Goal: Task Accomplishment & Management: Use online tool/utility

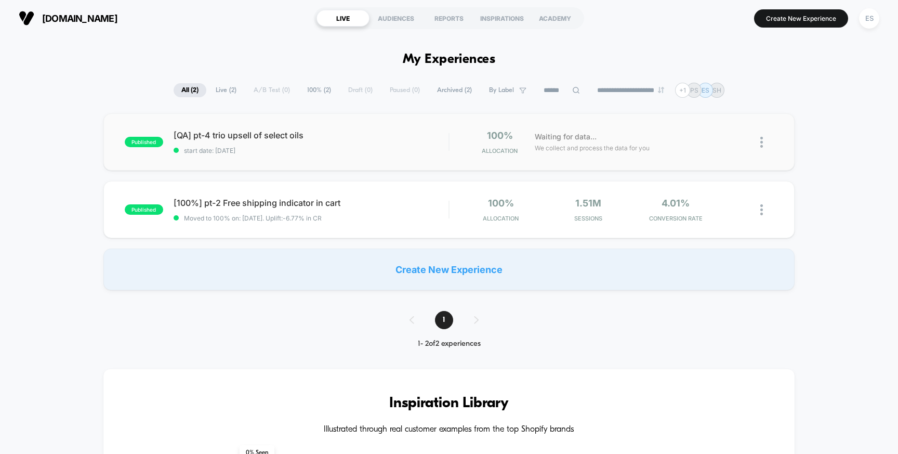
click at [760, 140] on img at bounding box center [761, 142] width 3 height 11
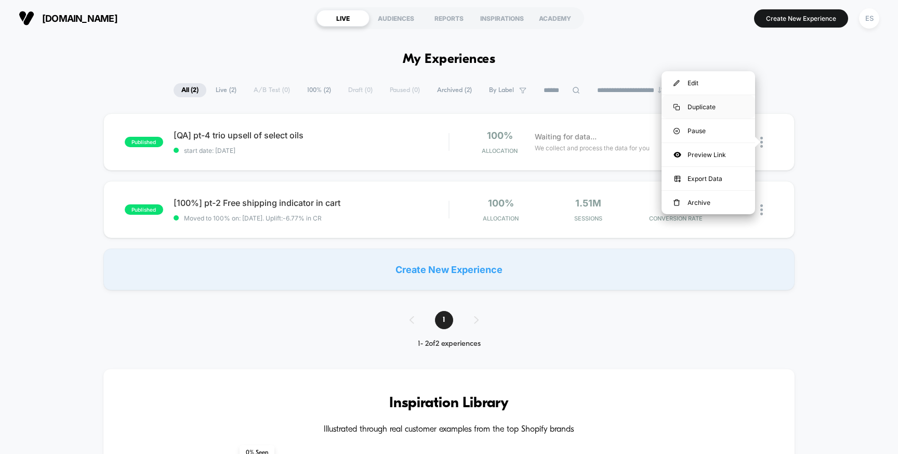
click at [720, 107] on div "Duplicate" at bounding box center [708, 106] width 94 height 23
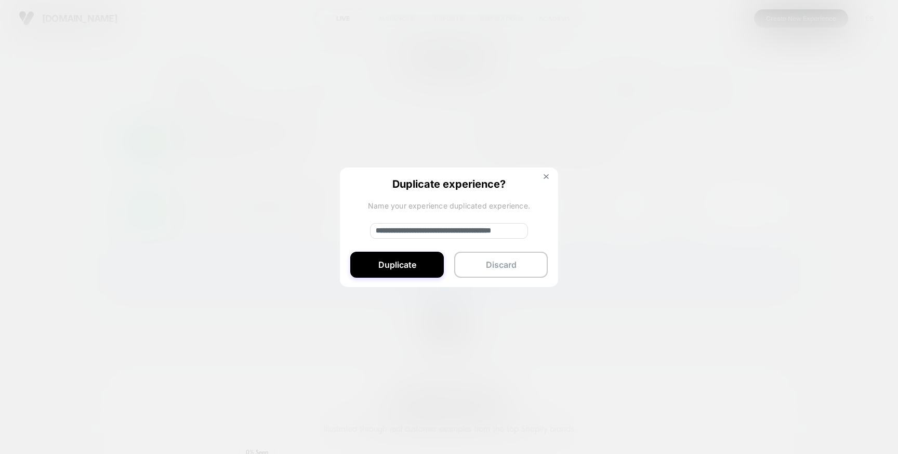
drag, startPoint x: 433, startPoint y: 229, endPoint x: 305, endPoint y: 229, distance: 128.3
click at [760, 154] on div "**********" at bounding box center [766, 142] width 13 height 24
type input "**********"
click at [386, 273] on button "Duplicate" at bounding box center [397, 264] width 94 height 26
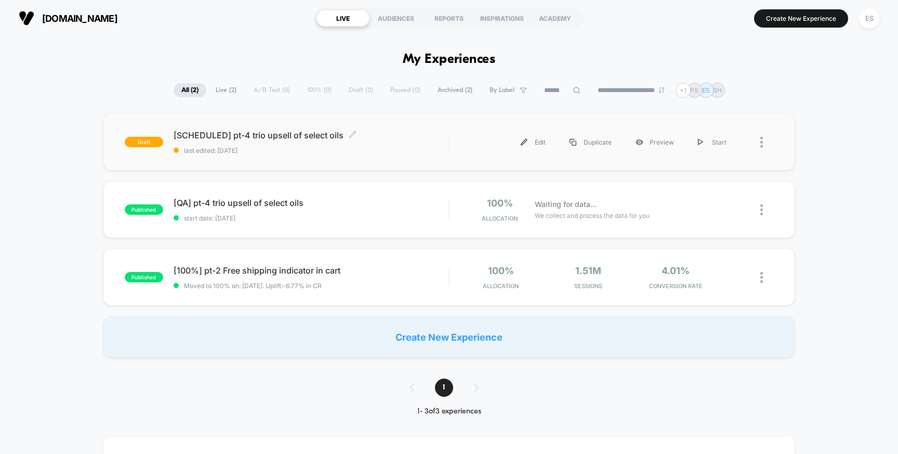
click at [230, 131] on span "[SCHEDULED] pt-4 trio upsell of select oils Click to edit experience details" at bounding box center [311, 135] width 275 height 10
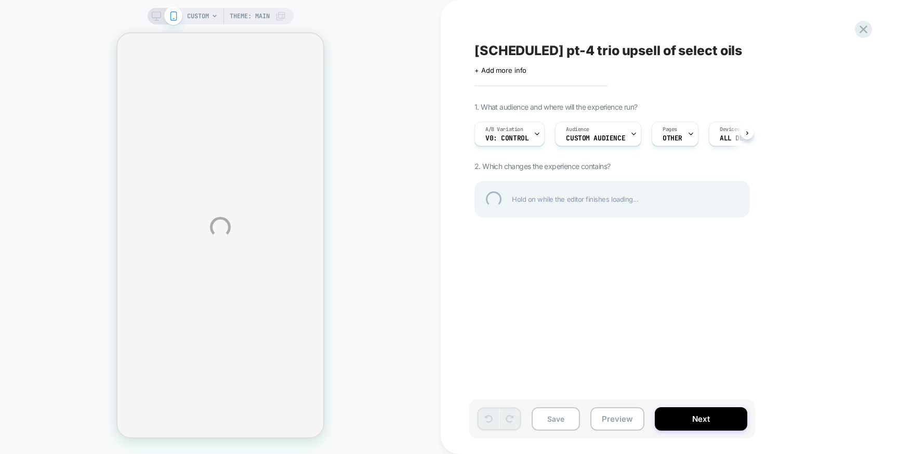
click at [618, 135] on div "CUSTOM Theme: MAIN [SCHEDULED] pt-4 trio upsell of select oils Click to edit ex…" at bounding box center [449, 227] width 898 height 454
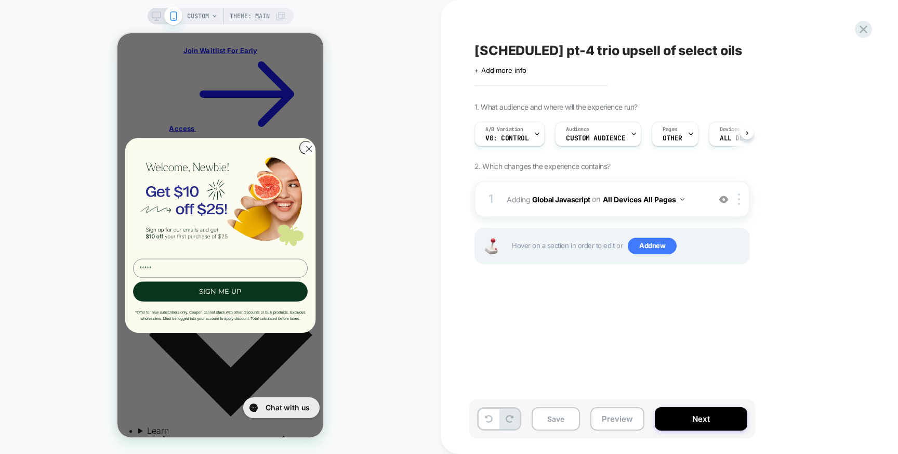
scroll to position [0, 1]
click at [618, 135] on span "Custom Audience" at bounding box center [594, 138] width 59 height 7
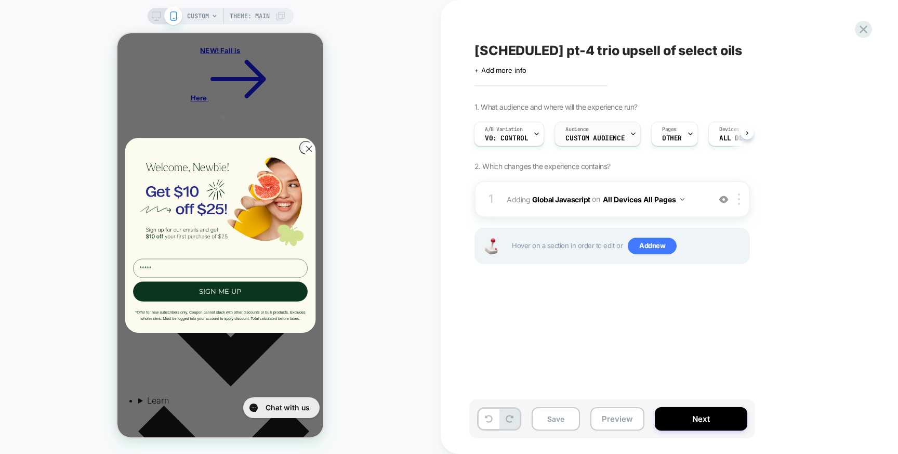
click at [617, 143] on div "Audience Custom Audience" at bounding box center [595, 133] width 80 height 23
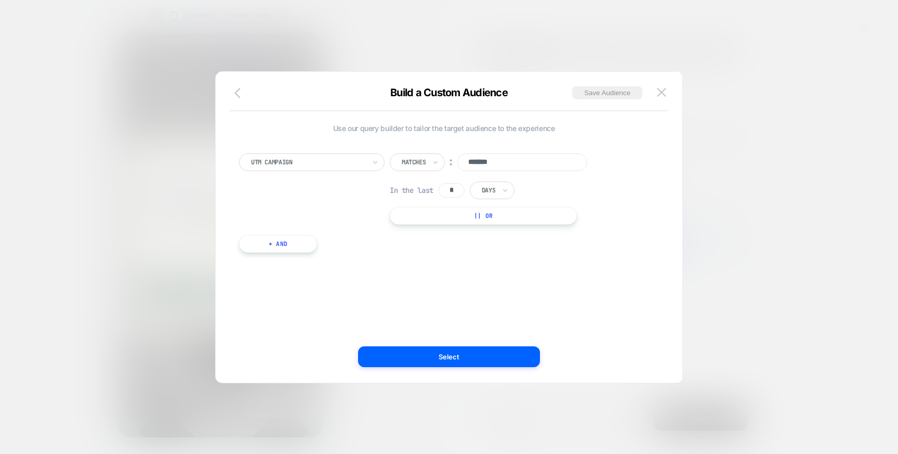
click at [240, 95] on icon "button" at bounding box center [240, 93] width 12 height 12
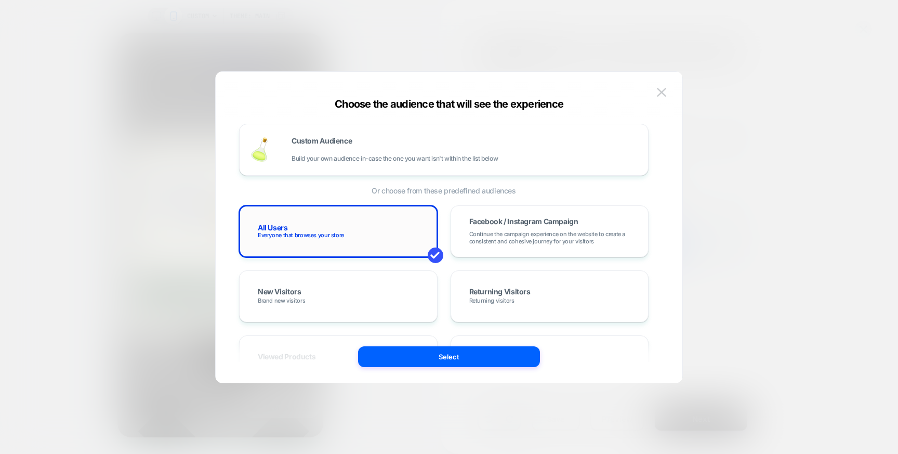
click at [341, 224] on div "All Users Everyone that browses your store" at bounding box center [338, 231] width 177 height 30
click at [206, 396] on button "Select" at bounding box center [124, 401] width 164 height 10
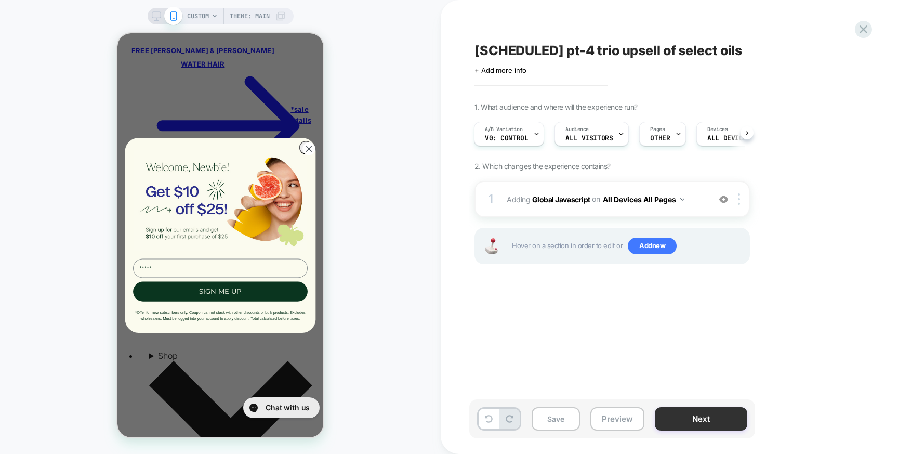
click at [680, 420] on button "Next" at bounding box center [701, 418] width 92 height 23
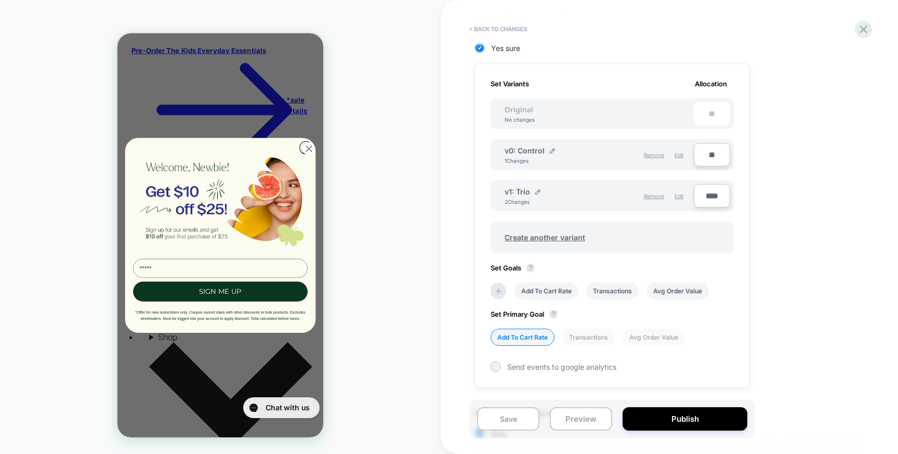
scroll to position [301, 0]
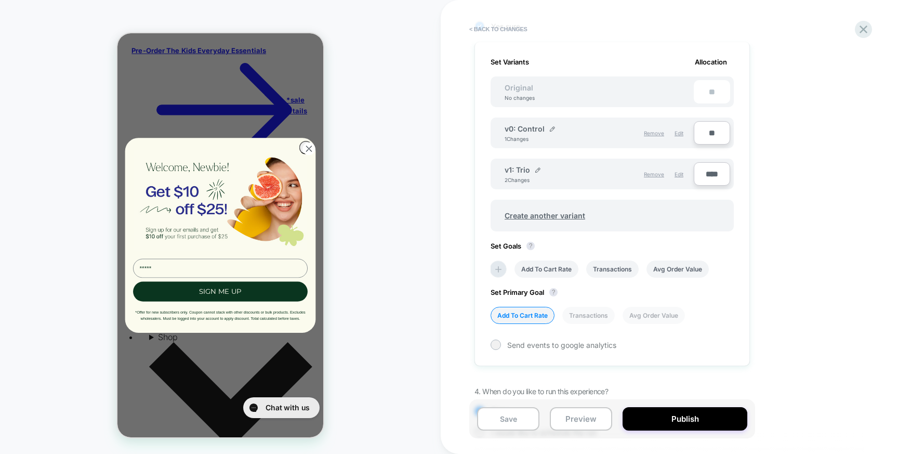
click at [707, 137] on input "**" at bounding box center [712, 132] width 36 height 23
type input "***"
type input "**"
type input "***"
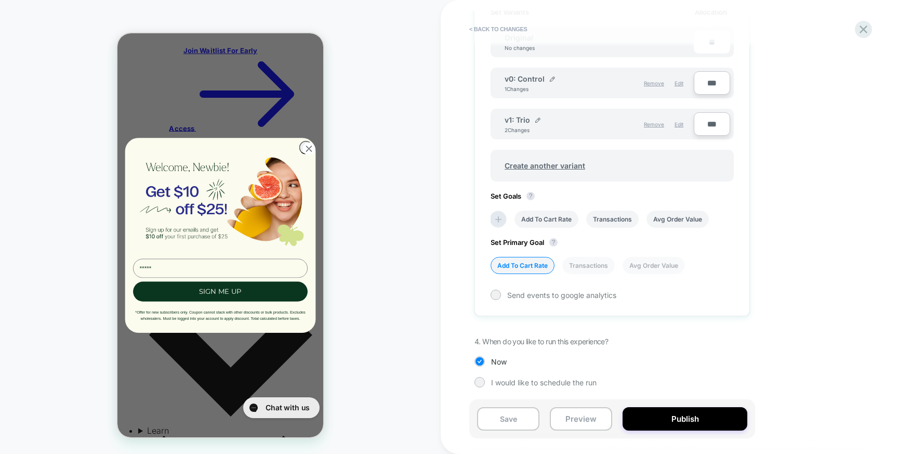
scroll to position [352, 0]
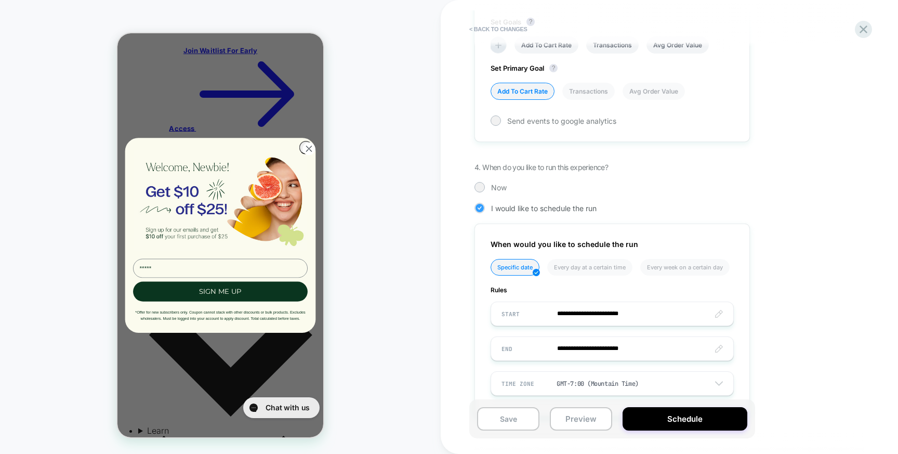
scroll to position [555, 0]
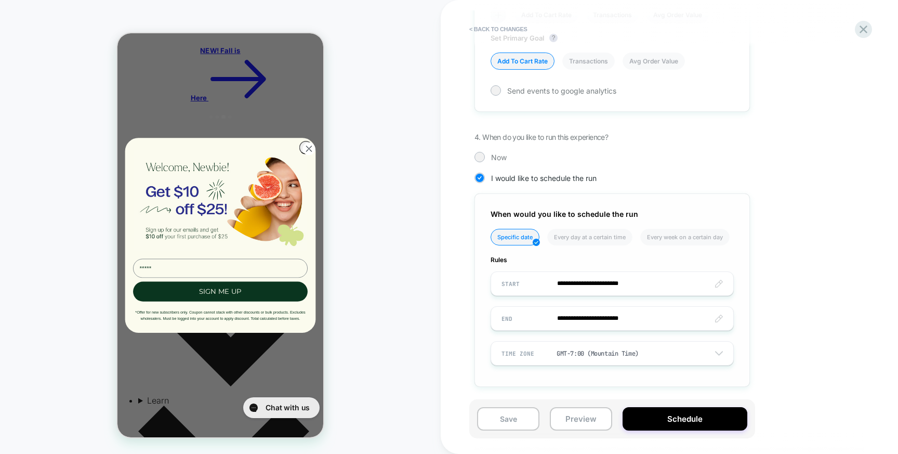
click at [579, 284] on input "**********" at bounding box center [612, 283] width 242 height 24
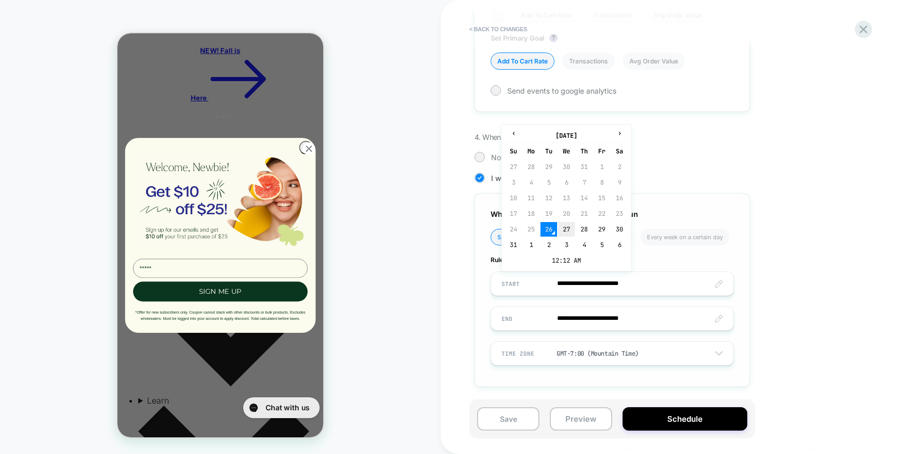
click at [566, 231] on td "27" at bounding box center [566, 229] width 17 height 15
type input "**********"
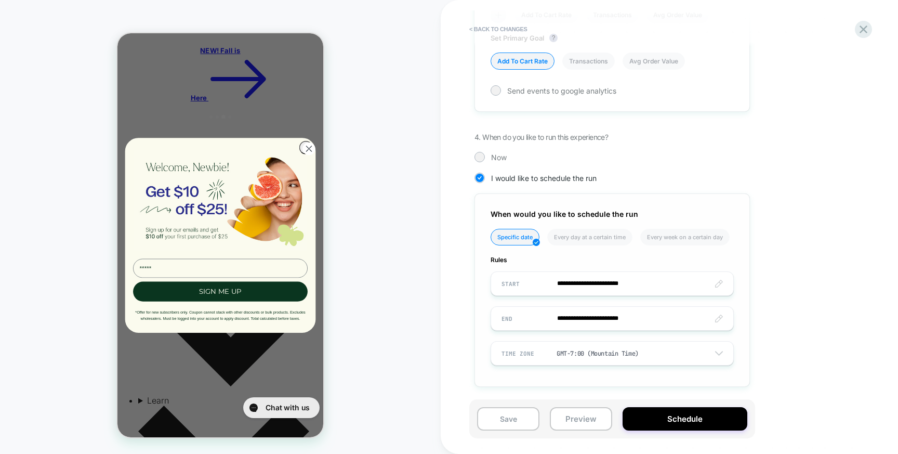
click at [633, 281] on input "**********" at bounding box center [612, 283] width 242 height 24
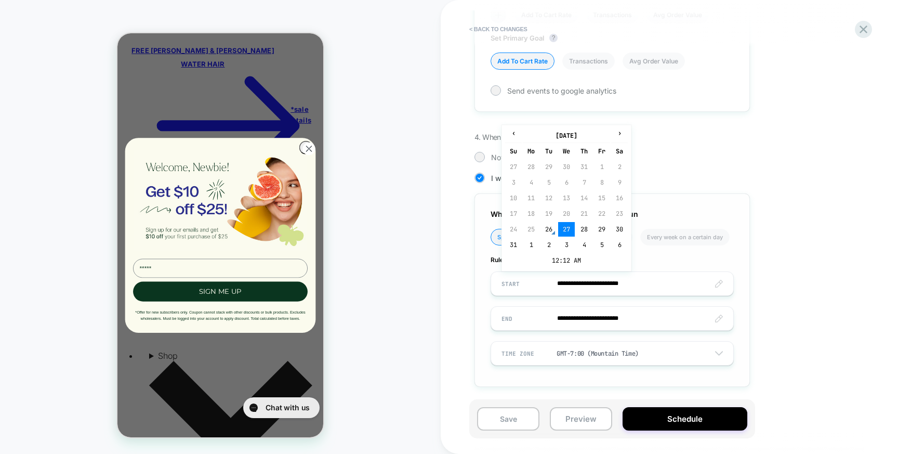
click at [644, 283] on input "**********" at bounding box center [612, 283] width 242 height 24
click at [586, 250] on span "▼" at bounding box center [589, 254] width 21 height 21
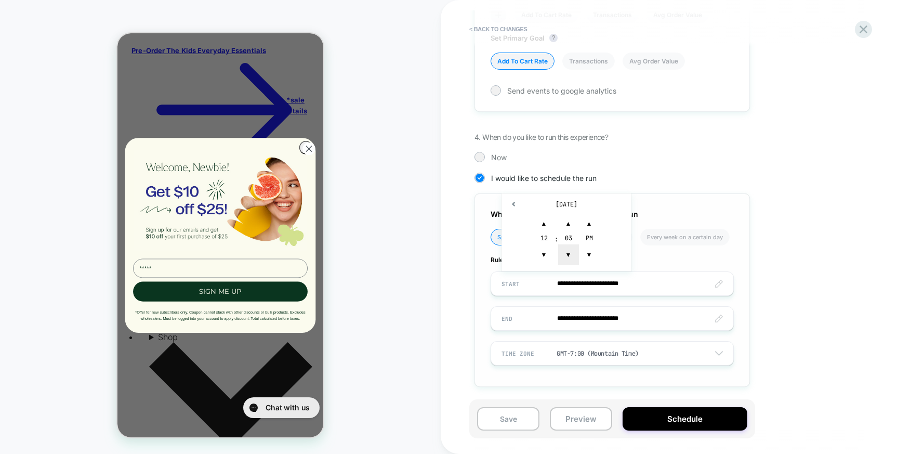
type input "**********"
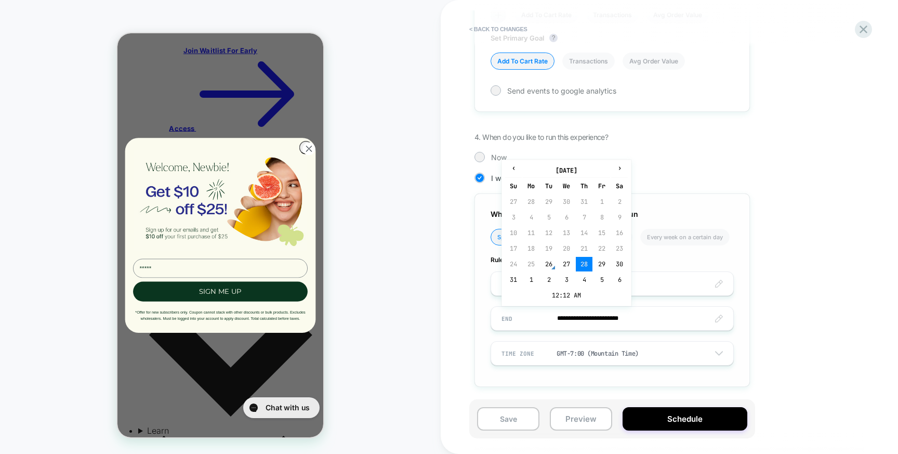
scroll to position [554, 0]
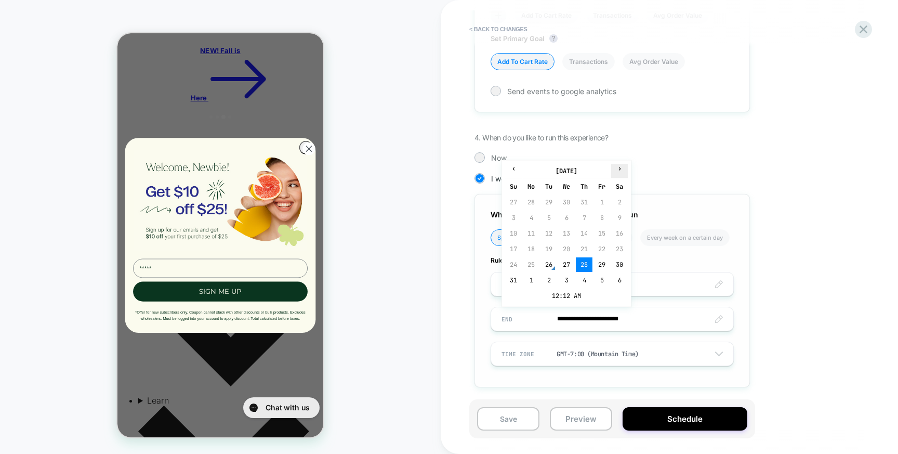
click at [621, 169] on span "›" at bounding box center [620, 168] width 16 height 8
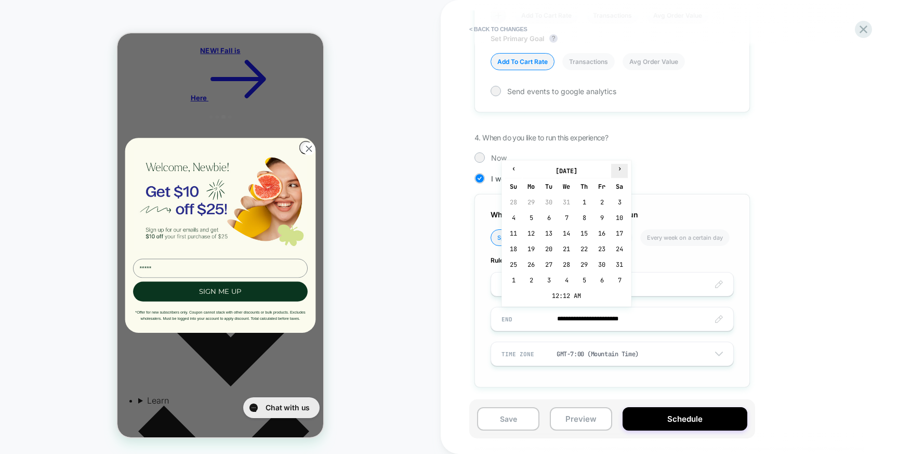
click at [621, 169] on span "›" at bounding box center [620, 168] width 16 height 8
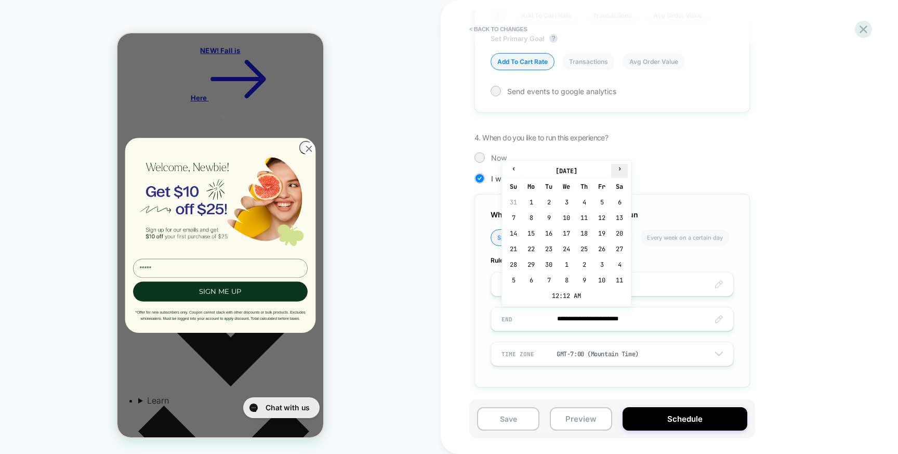
click at [621, 169] on span "›" at bounding box center [620, 168] width 16 height 8
click at [616, 170] on span "›" at bounding box center [620, 168] width 16 height 8
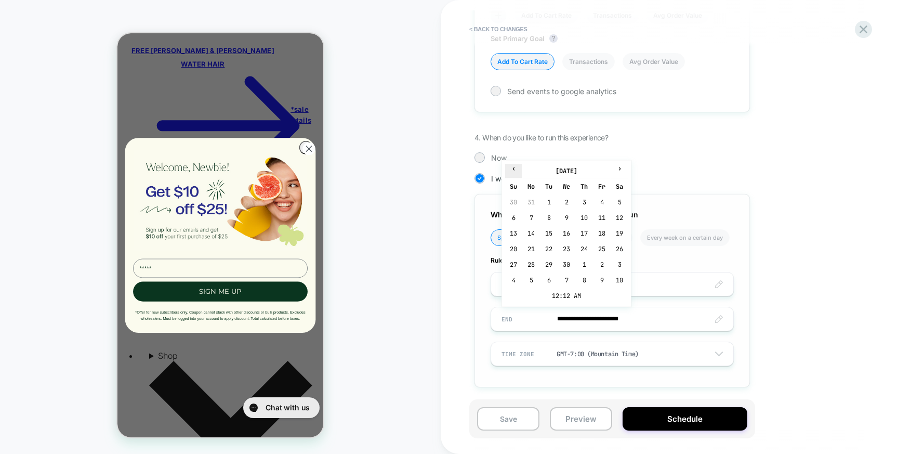
click at [0, 0] on td "27" at bounding box center [0, 0] width 0 height 0
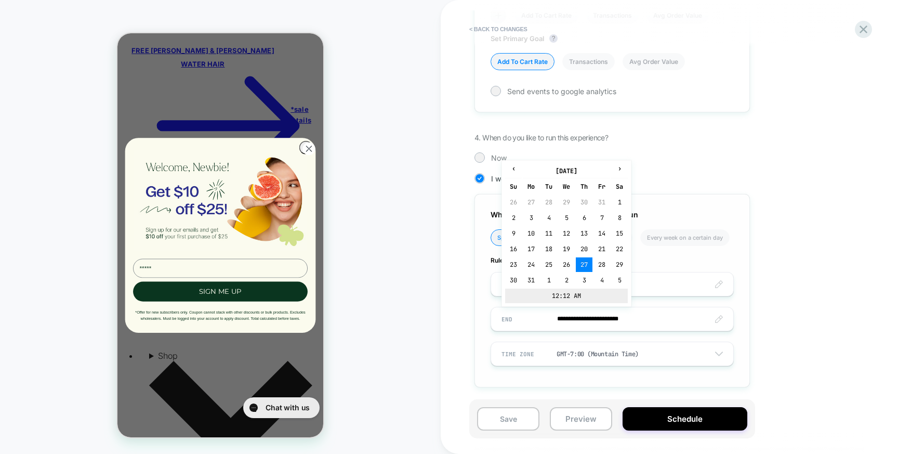
click at [575, 299] on td "12:12 AM" at bounding box center [566, 295] width 123 height 15
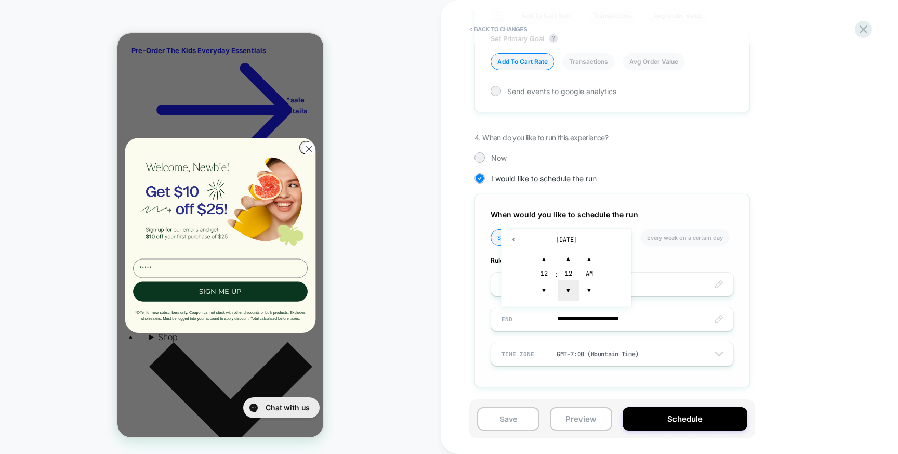
click at [568, 287] on span "▼" at bounding box center [568, 290] width 21 height 21
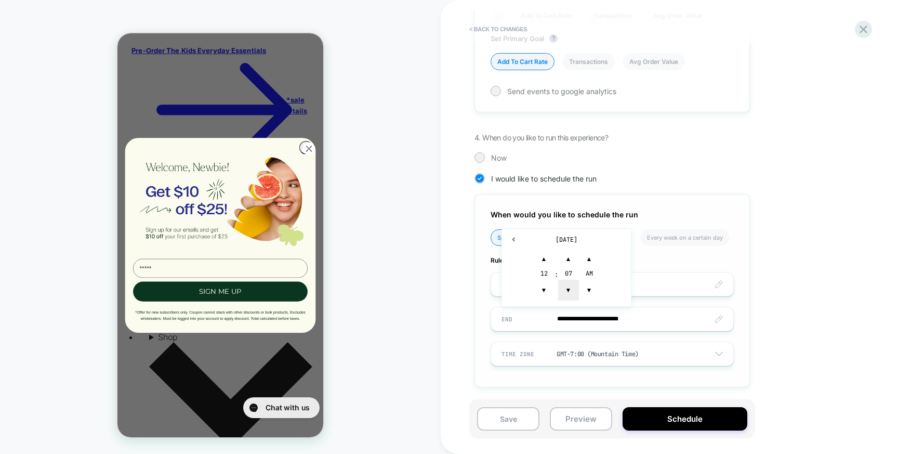
click at [568, 287] on span "▼" at bounding box center [568, 290] width 21 height 21
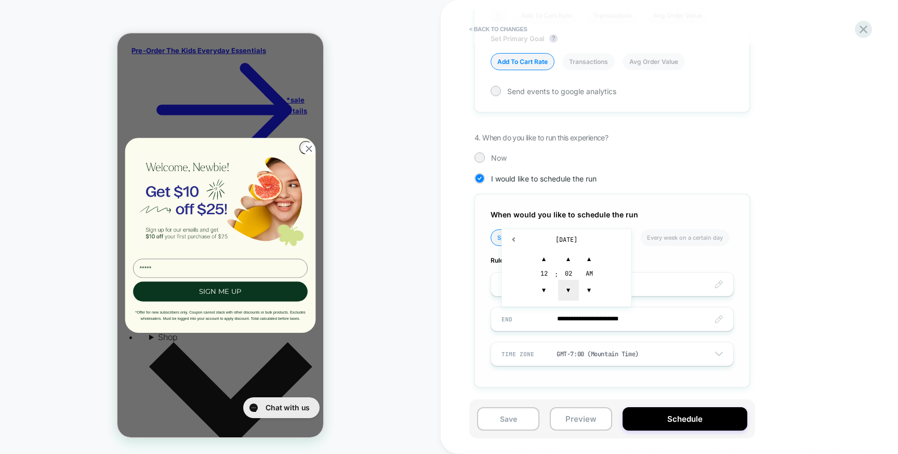
click at [568, 287] on span "▼" at bounding box center [568, 290] width 21 height 21
type input "**********"
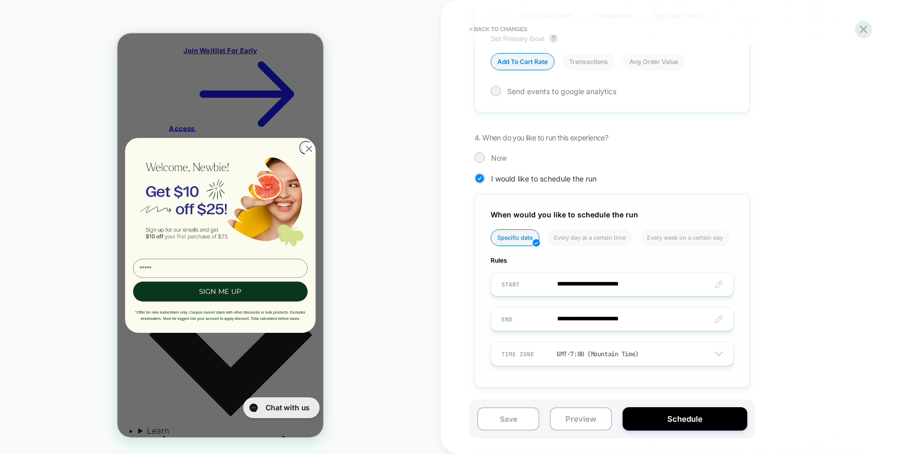
scroll to position [555, 0]
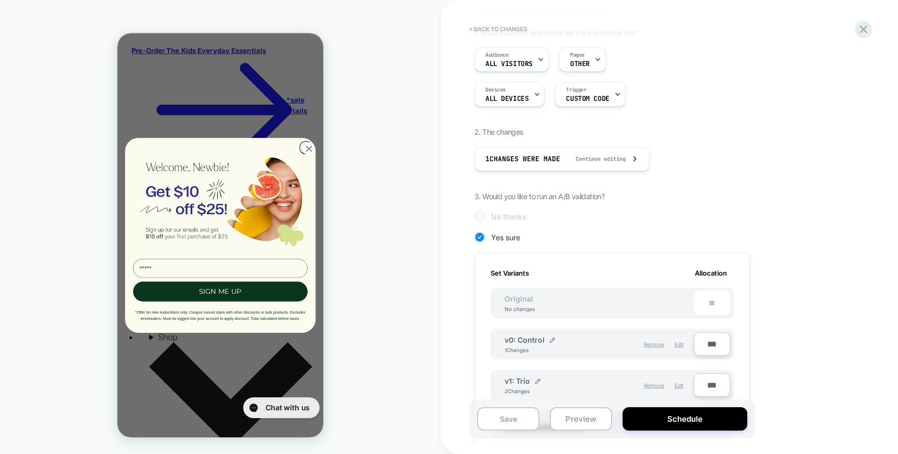
scroll to position [0, 0]
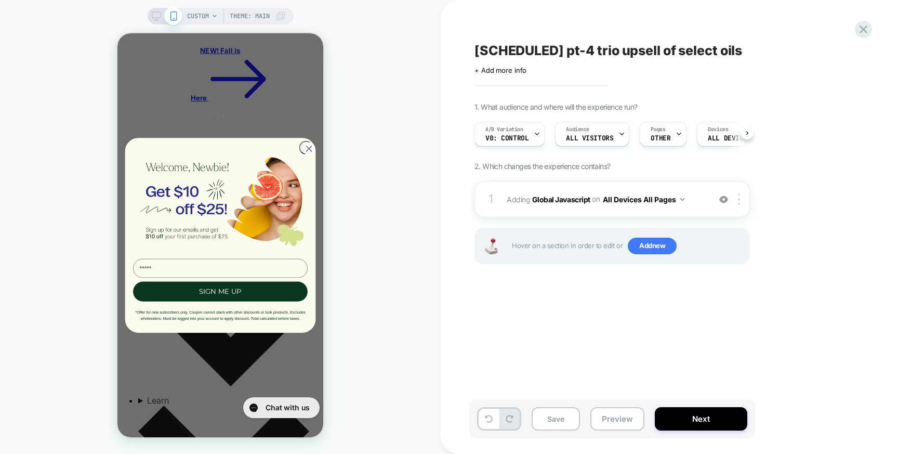
scroll to position [0, 1]
click at [0, 0] on div "A/B Variation v0: Control" at bounding box center [0, 0] width 0 height 0
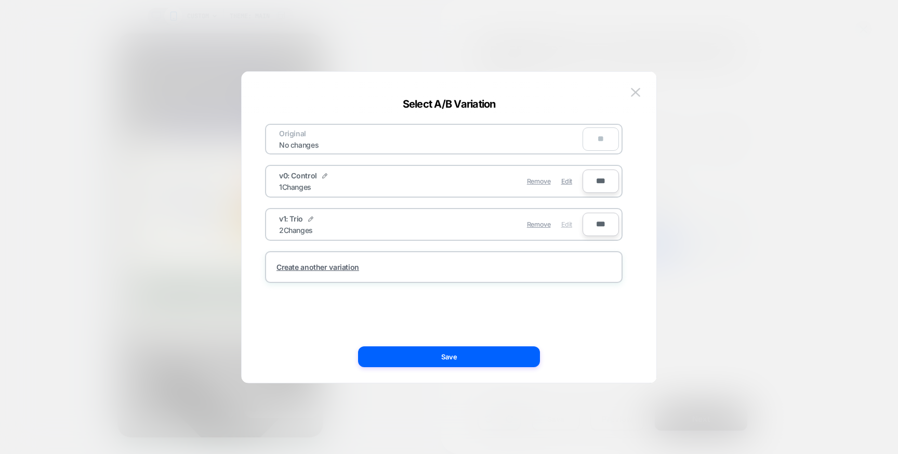
click at [569, 224] on span "Edit" at bounding box center [566, 224] width 11 height 8
type input "*"
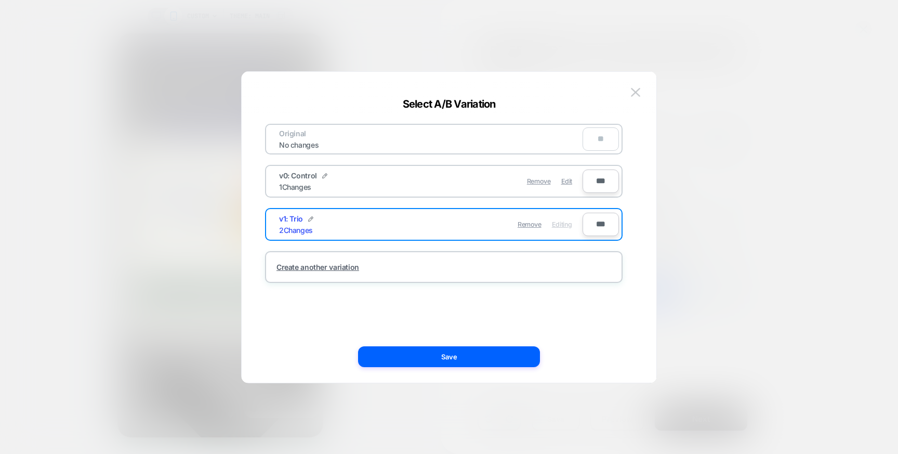
scroll to position [451, 0]
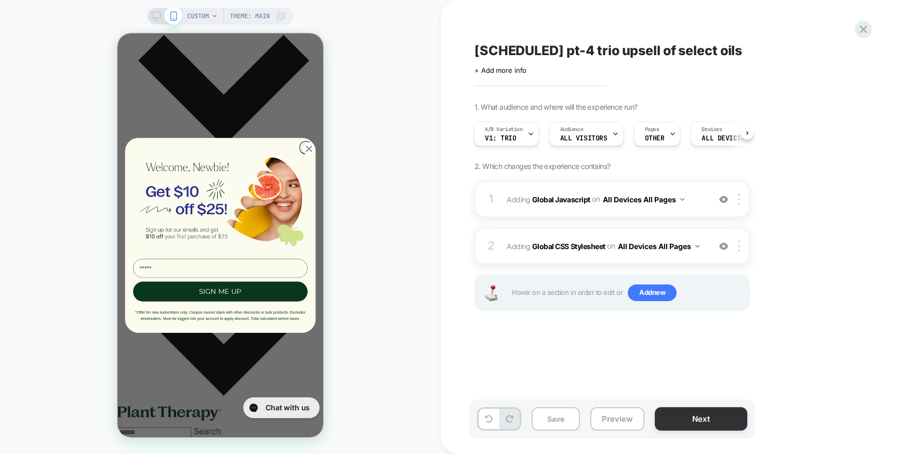
click at [685, 418] on button "Next" at bounding box center [701, 418] width 92 height 23
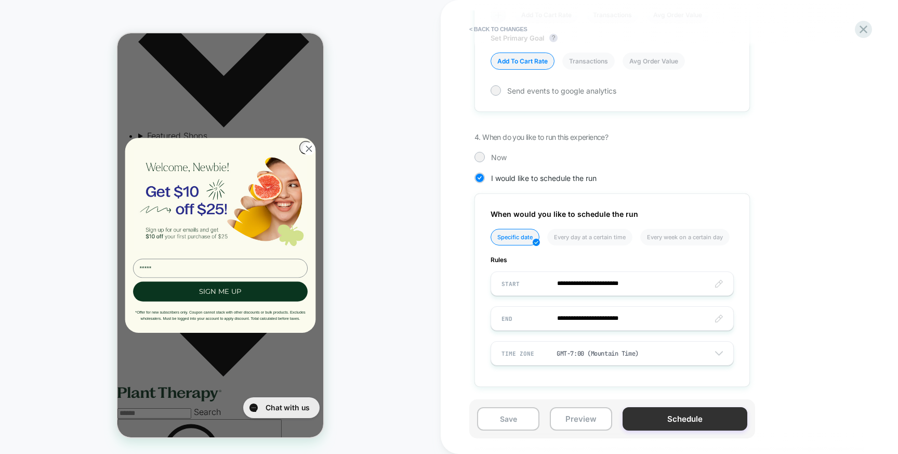
scroll to position [447, 0]
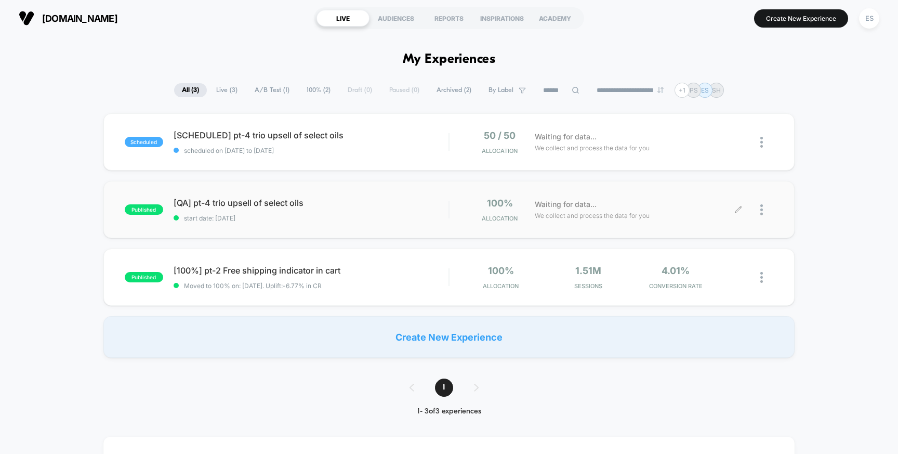
click at [763, 209] on div at bounding box center [766, 209] width 13 height 24
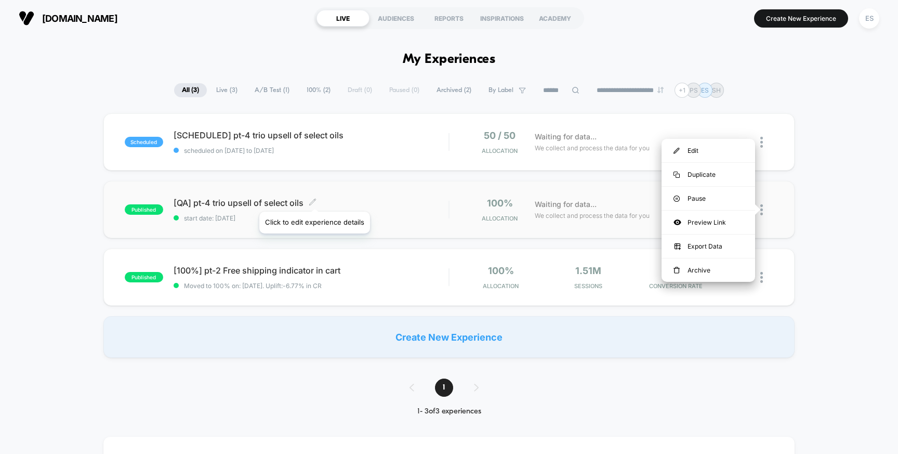
click at [319, 198] on span "[QA] pt-4 trio upsell of select oils Click to edit experience details" at bounding box center [311, 202] width 275 height 10
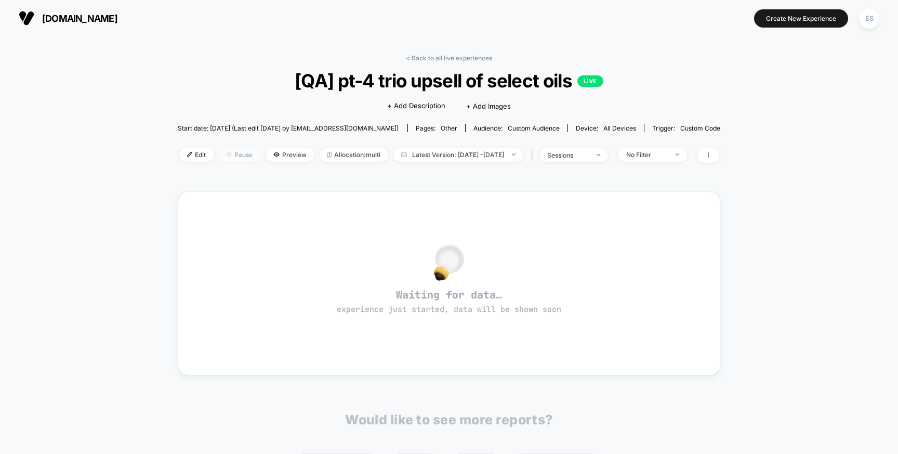
click at [222, 157] on span "Pause" at bounding box center [240, 155] width 42 height 14
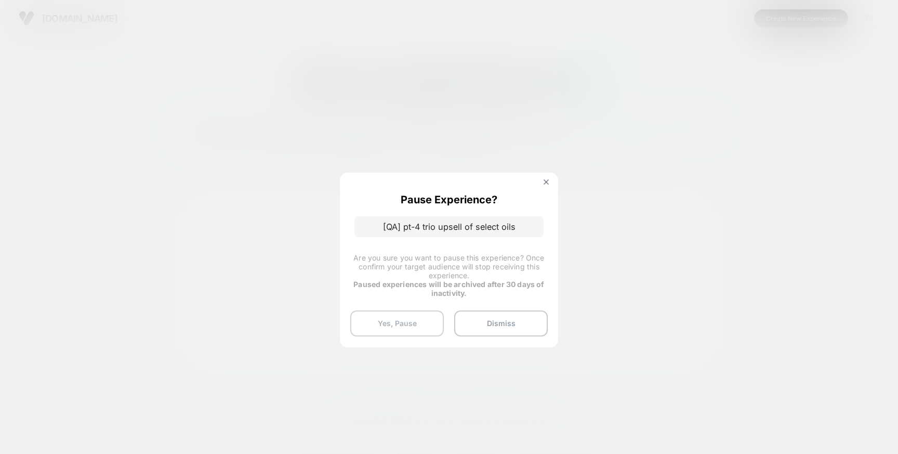
click at [400, 321] on button "Yes, Pause" at bounding box center [397, 323] width 94 height 26
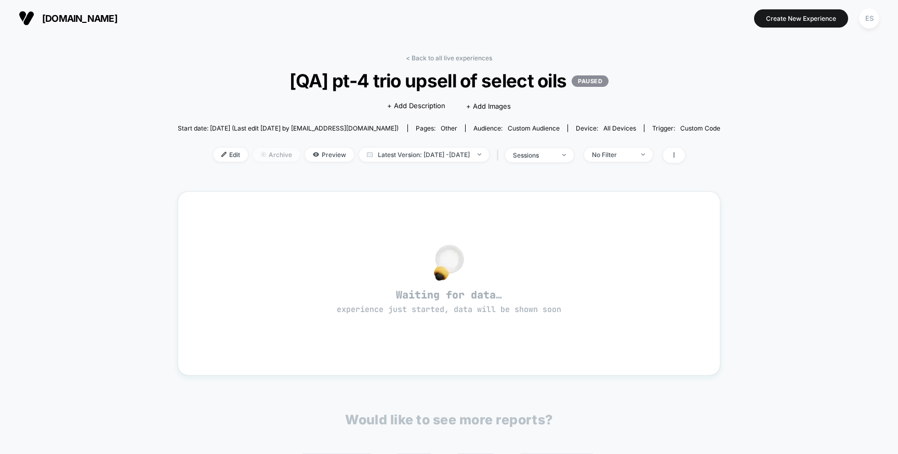
click at [261, 153] on span "Archive" at bounding box center [276, 155] width 47 height 14
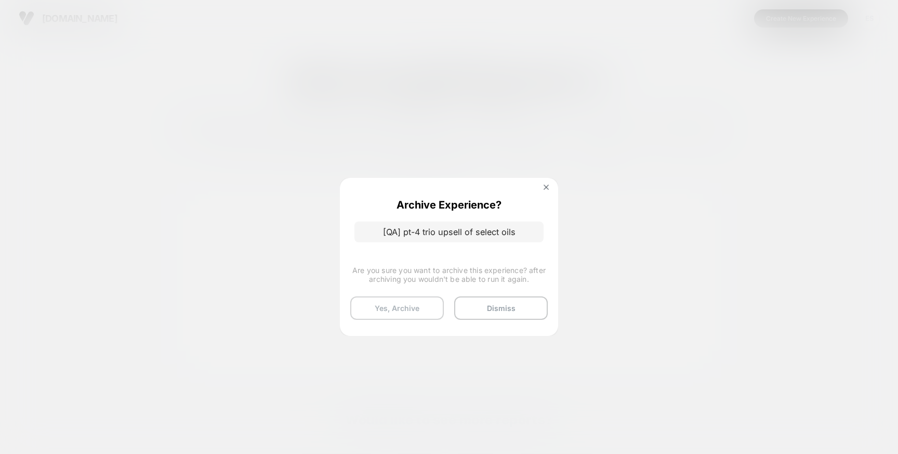
click at [390, 308] on button "Yes, Archive" at bounding box center [397, 307] width 94 height 23
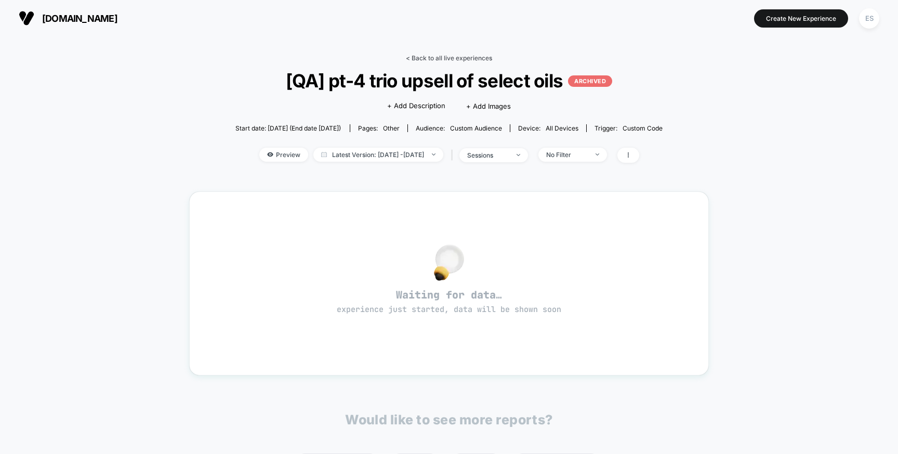
click at [423, 58] on link "< Back to all live experiences" at bounding box center [449, 58] width 86 height 8
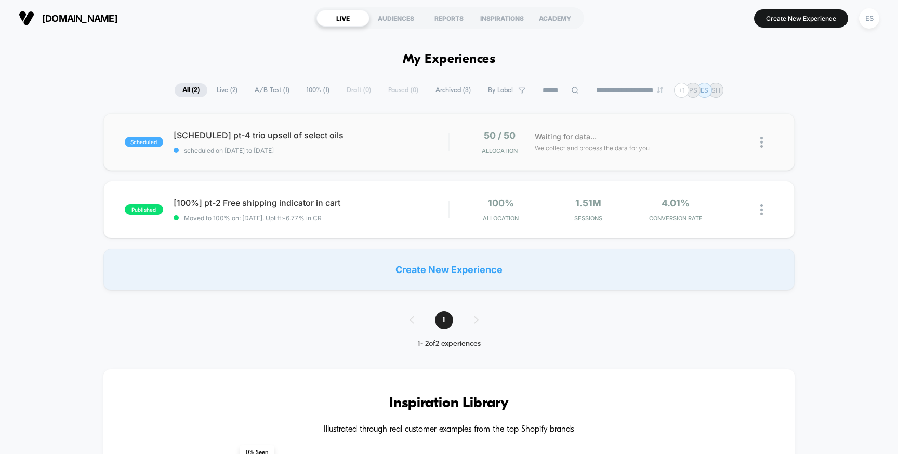
click at [236, 139] on span "[SCHEDULED] pt-4 trio upsell of select oils" at bounding box center [311, 135] width 275 height 10
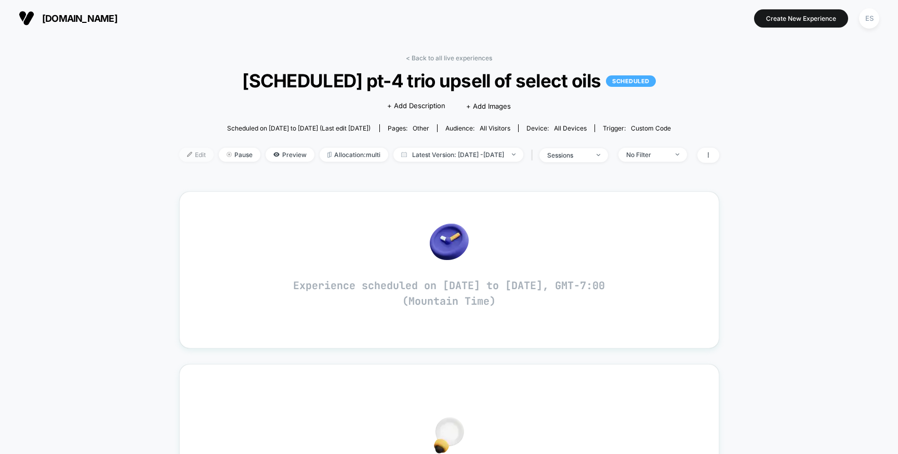
click at [188, 150] on span "Edit" at bounding box center [196, 155] width 34 height 14
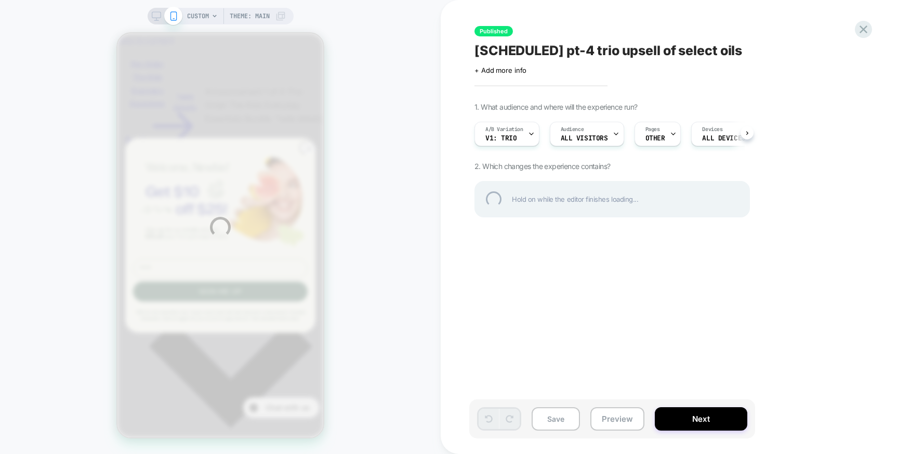
type input "*"
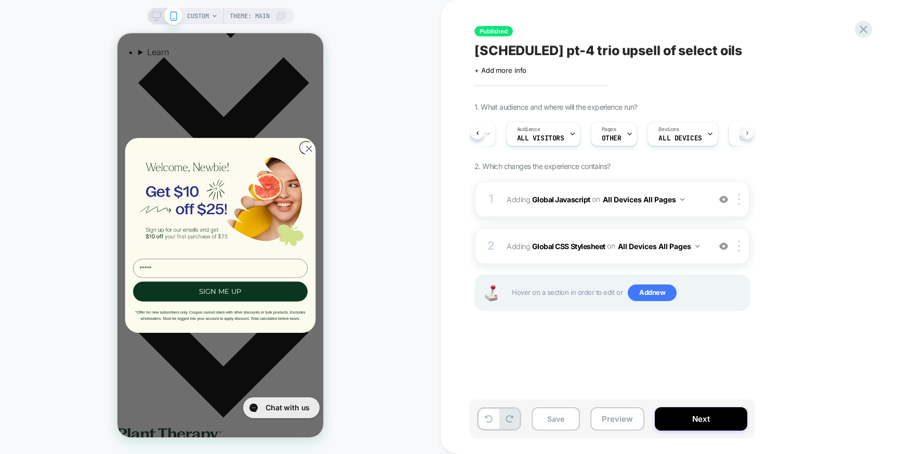
click at [748, 135] on button at bounding box center [746, 132] width 13 height 13
click at [699, 139] on span "Custom Code" at bounding box center [691, 138] width 43 height 7
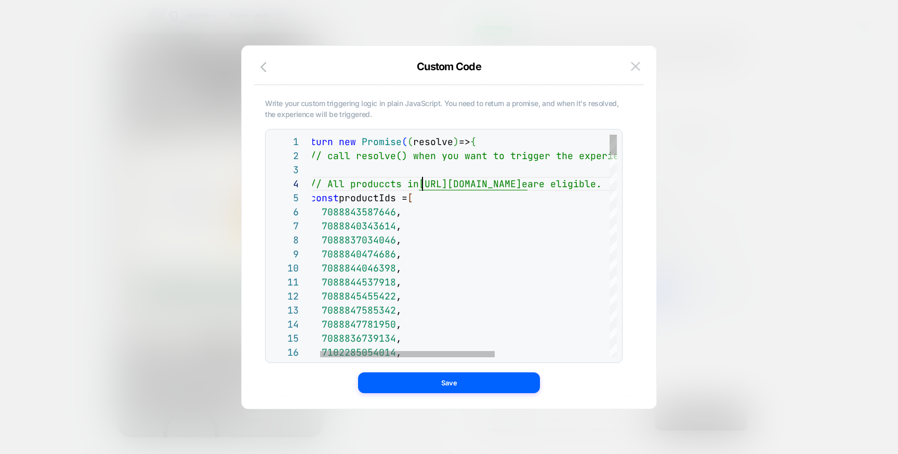
scroll to position [42, 124]
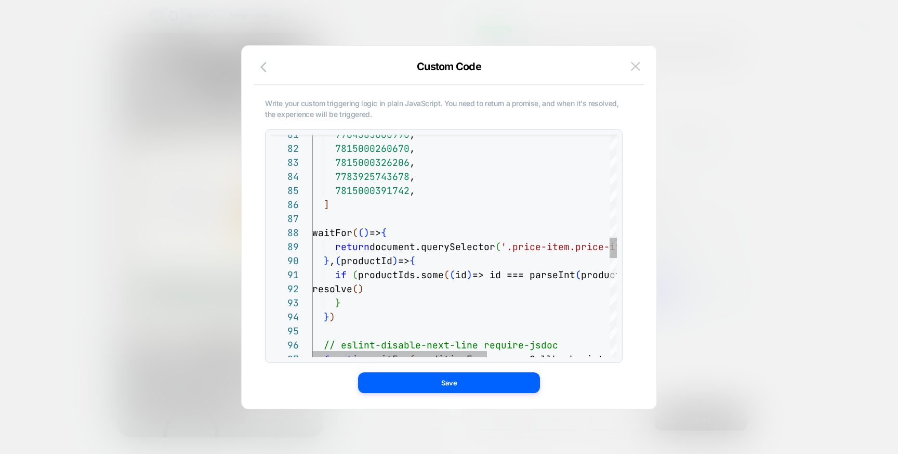
scroll to position [410, 0]
